Goal: Obtain resource: Download file/media

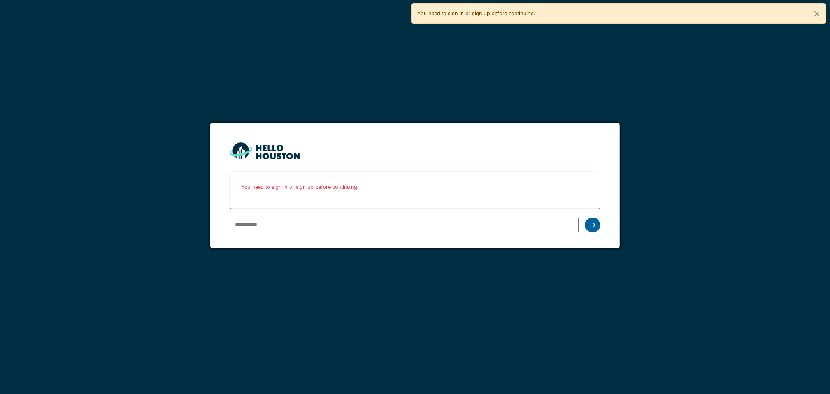
type input "**********"
click at [595, 228] on div at bounding box center [593, 224] width 16 height 15
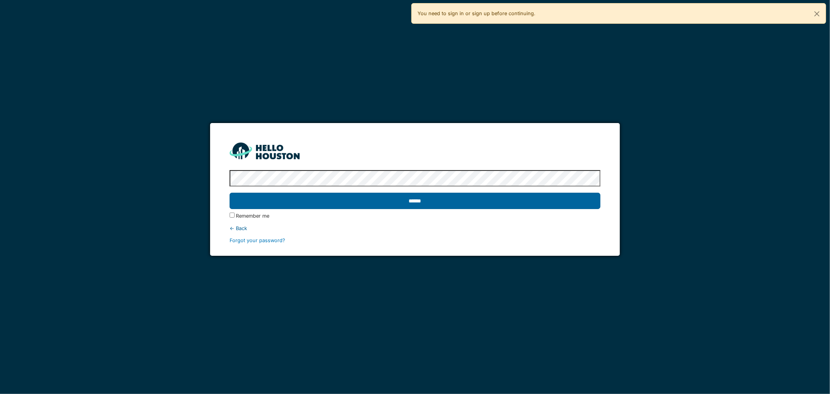
click at [358, 197] on input "******" at bounding box center [414, 201] width 371 height 16
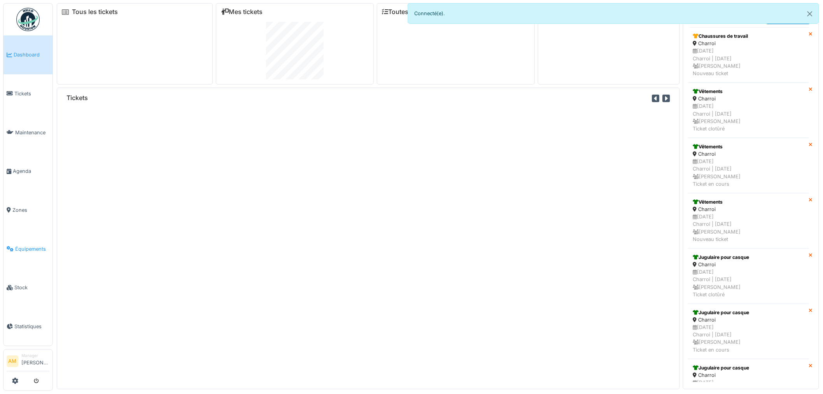
click at [19, 246] on span "Équipements" at bounding box center [32, 248] width 34 height 7
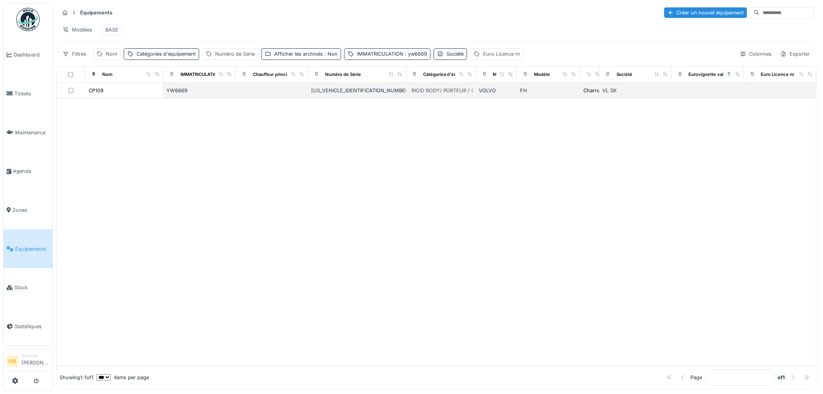
click at [130, 95] on div "CP109" at bounding box center [124, 90] width 72 height 8
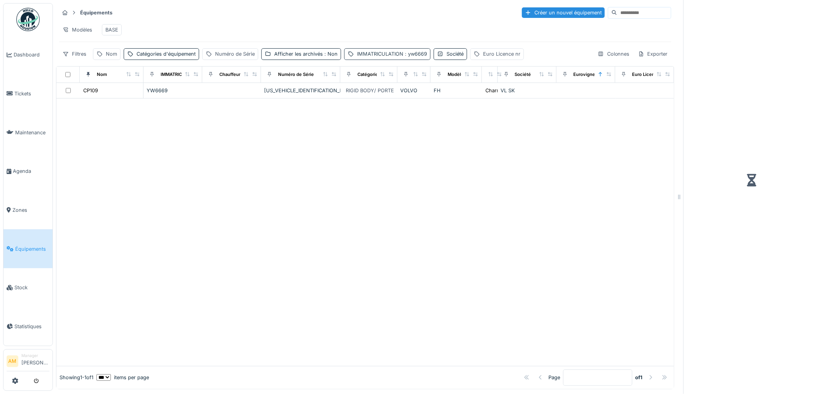
click at [417, 63] on div "Équipements Créer un nouvel équipement Modèles BASE Filtres Nom Catégories d'éq…" at bounding box center [365, 33] width 618 height 60
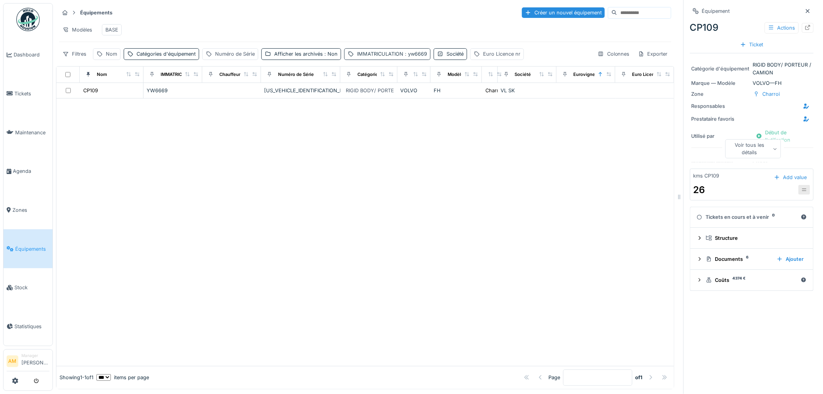
click at [413, 57] on span ": yw6669" at bounding box center [415, 54] width 24 height 6
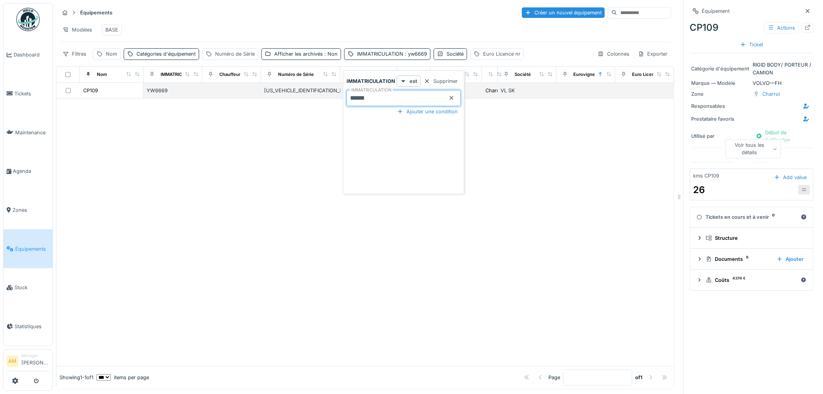
drag, startPoint x: 391, startPoint y: 98, endPoint x: 192, endPoint y: 98, distance: 199.1
click at [214, 100] on body "Dashboard Tickets Maintenance Agenda Zones Équipements Stock Statistiques AM Ma…" at bounding box center [411, 197] width 823 height 394
click at [106, 95] on div "CP109" at bounding box center [111, 90] width 57 height 8
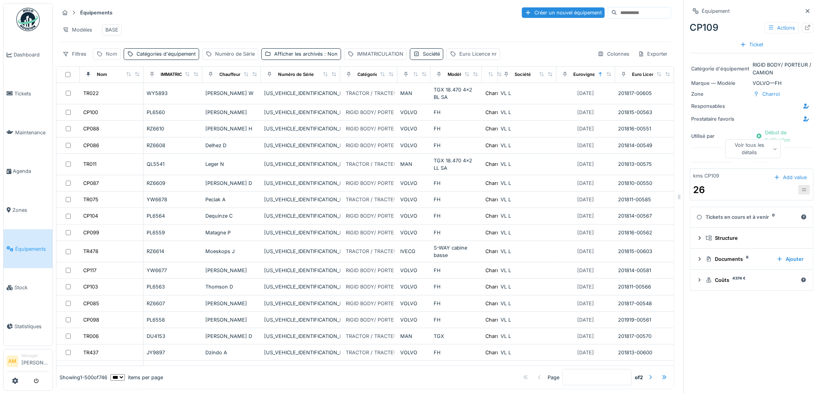
click at [114, 58] on div "Nom" at bounding box center [111, 53] width 11 height 7
click at [119, 101] on input "Nom" at bounding box center [134, 98] width 77 height 16
type input "*****"
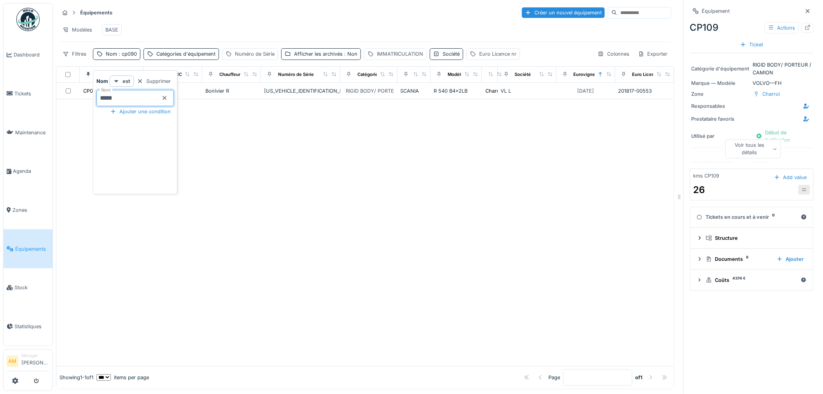
click at [274, 153] on div at bounding box center [365, 232] width 618 height 266
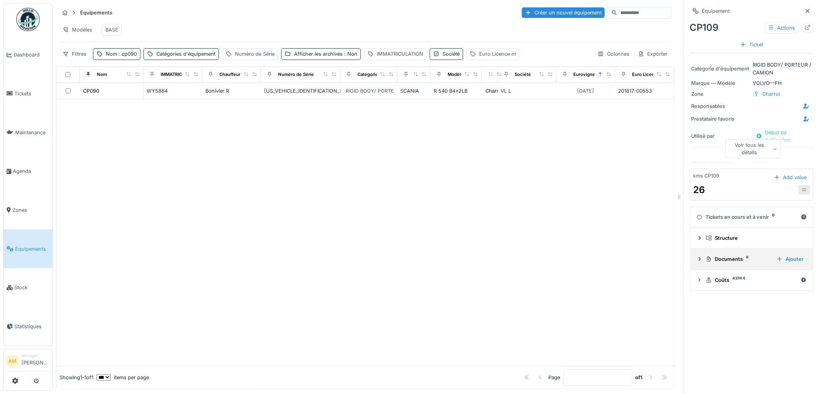
click at [697, 261] on icon at bounding box center [700, 258] width 6 height 5
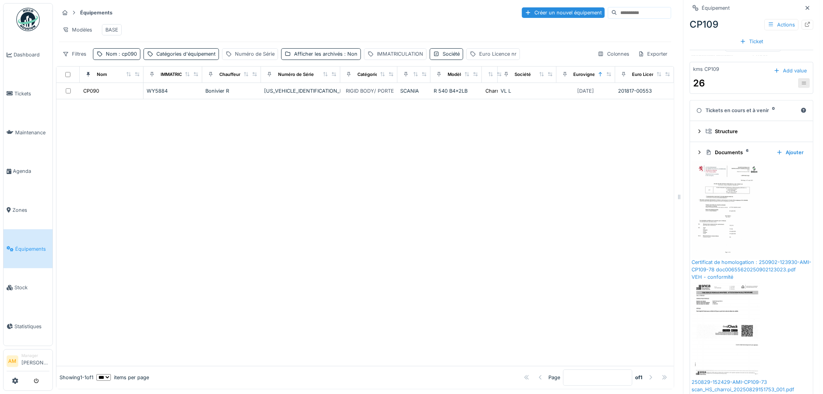
scroll to position [6, 0]
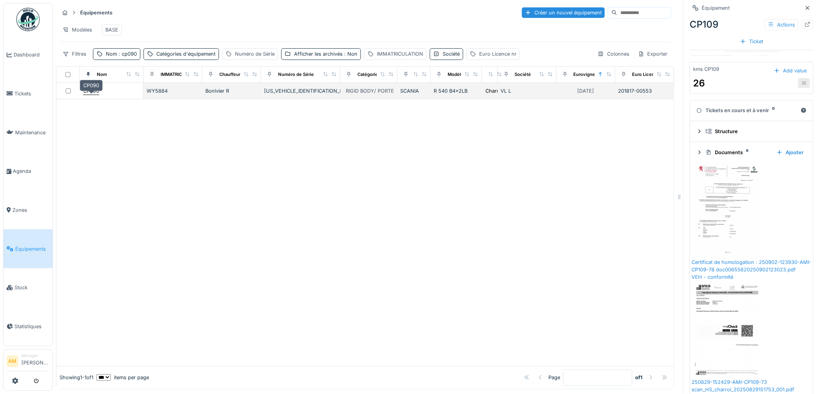
click at [98, 91] on div "CP090" at bounding box center [91, 90] width 16 height 7
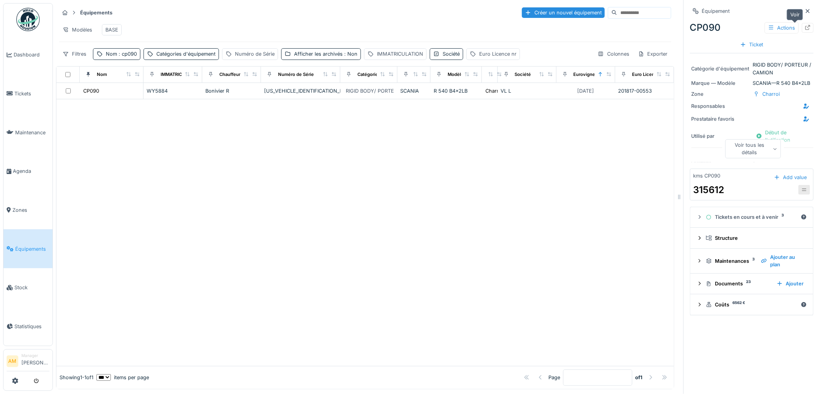
click at [805, 25] on icon at bounding box center [808, 27] width 6 height 5
click at [127, 58] on div "Nom : cp090" at bounding box center [116, 53] width 47 height 11
drag, startPoint x: 124, startPoint y: 91, endPoint x: 13, endPoint y: 93, distance: 110.5
click at [25, 97] on body "Dashboard Tickets Maintenance Agenda Zones Équipements Stock Statistiques AM Ma…" at bounding box center [411, 197] width 823 height 394
type input "*****"
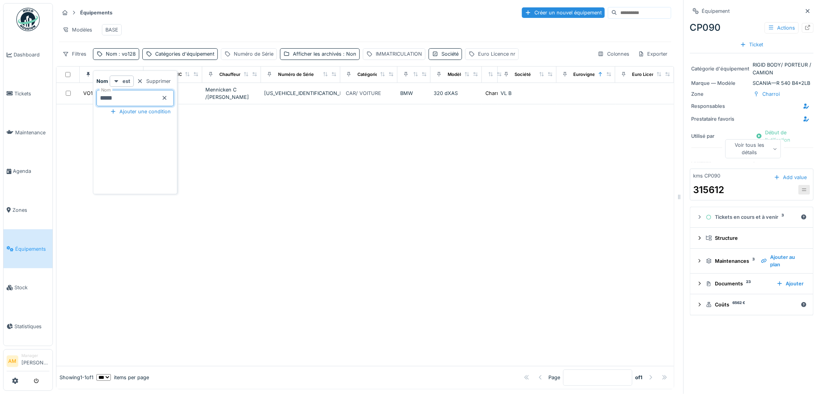
drag, startPoint x: 234, startPoint y: 182, endPoint x: 239, endPoint y: 178, distance: 6.6
click at [235, 182] on div at bounding box center [365, 234] width 618 height 261
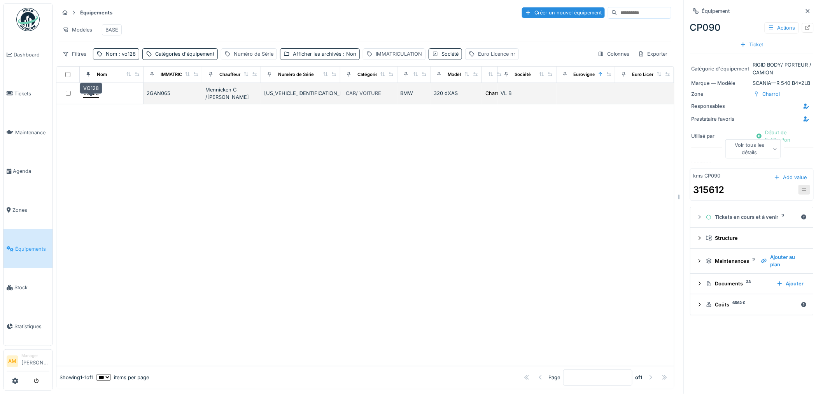
click at [92, 93] on div "VO128" at bounding box center [91, 92] width 16 height 7
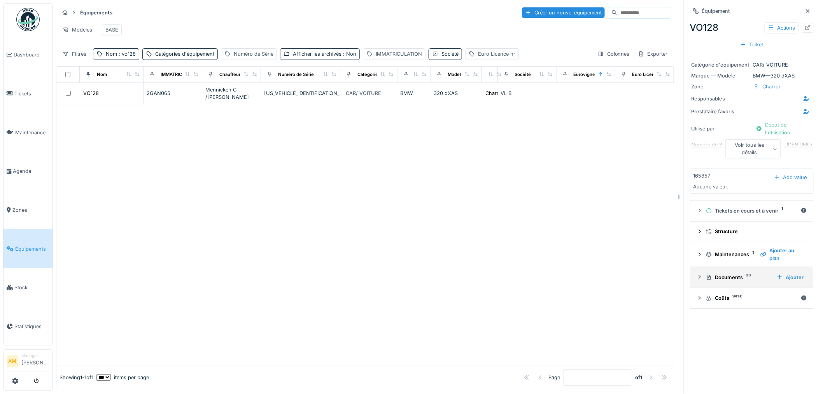
click at [697, 274] on icon at bounding box center [700, 276] width 6 height 5
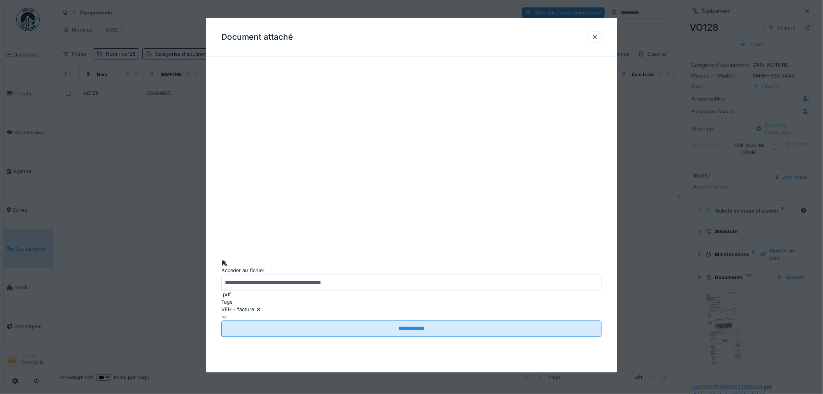
click at [761, 303] on div at bounding box center [411, 197] width 823 height 394
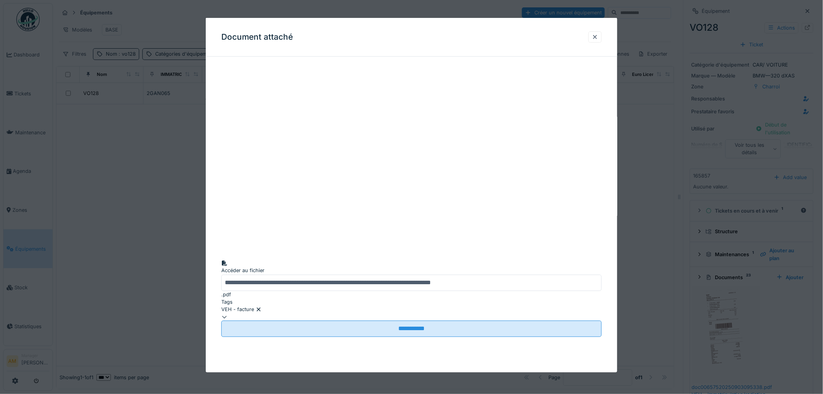
click at [406, 274] on div "Accéder au fichier" at bounding box center [411, 270] width 380 height 7
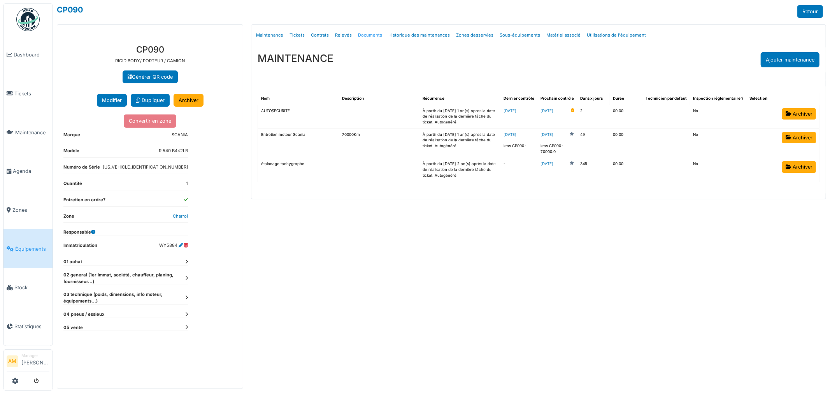
drag, startPoint x: 0, startPoint y: 0, endPoint x: 367, endPoint y: 38, distance: 368.7
click at [367, 38] on link "Documents" at bounding box center [370, 35] width 30 height 18
select select "***"
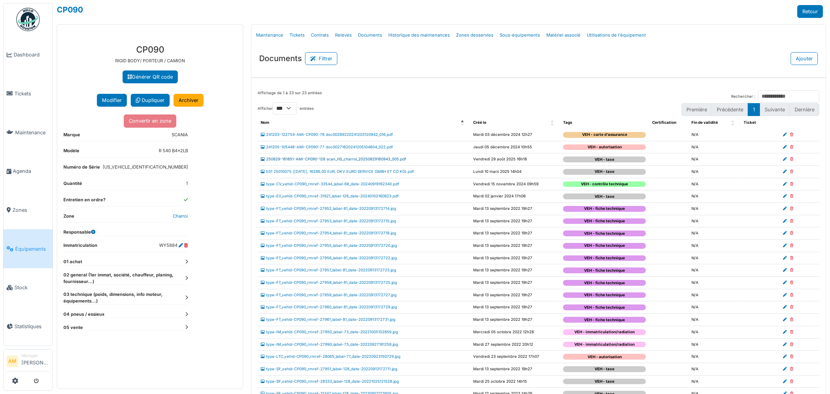
click at [340, 161] on link "250829-161851-AMI-CP090-128 scan_HS_charroi_20250829160943_005.pdf" at bounding box center [333, 159] width 145 height 4
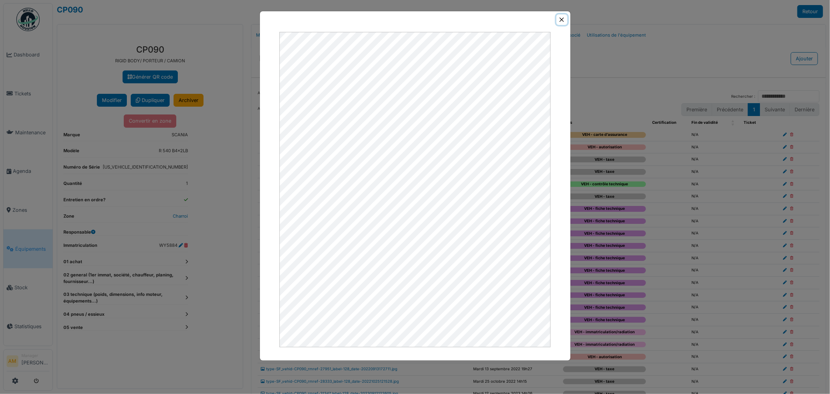
click at [559, 18] on button "Close" at bounding box center [561, 19] width 11 height 11
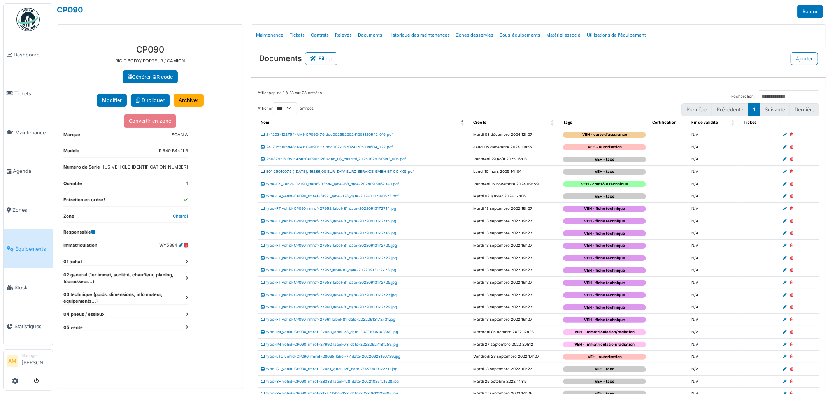
click at [323, 173] on link "E01 25010075 (2025-01-15, 16286,00 EUR, DKV EURO SERVICE GMBH ET CO KG).pdf" at bounding box center [337, 171] width 153 height 4
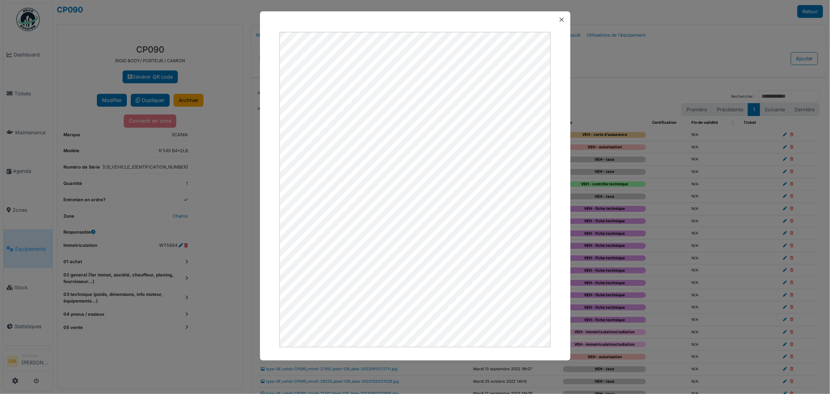
drag, startPoint x: 562, startPoint y: 14, endPoint x: 566, endPoint y: 16, distance: 4.7
click at [563, 13] on div at bounding box center [415, 19] width 310 height 17
click at [567, 20] on div at bounding box center [415, 19] width 310 height 17
click at [564, 21] on button "Close" at bounding box center [561, 19] width 11 height 11
